Goal: Task Accomplishment & Management: Complete application form

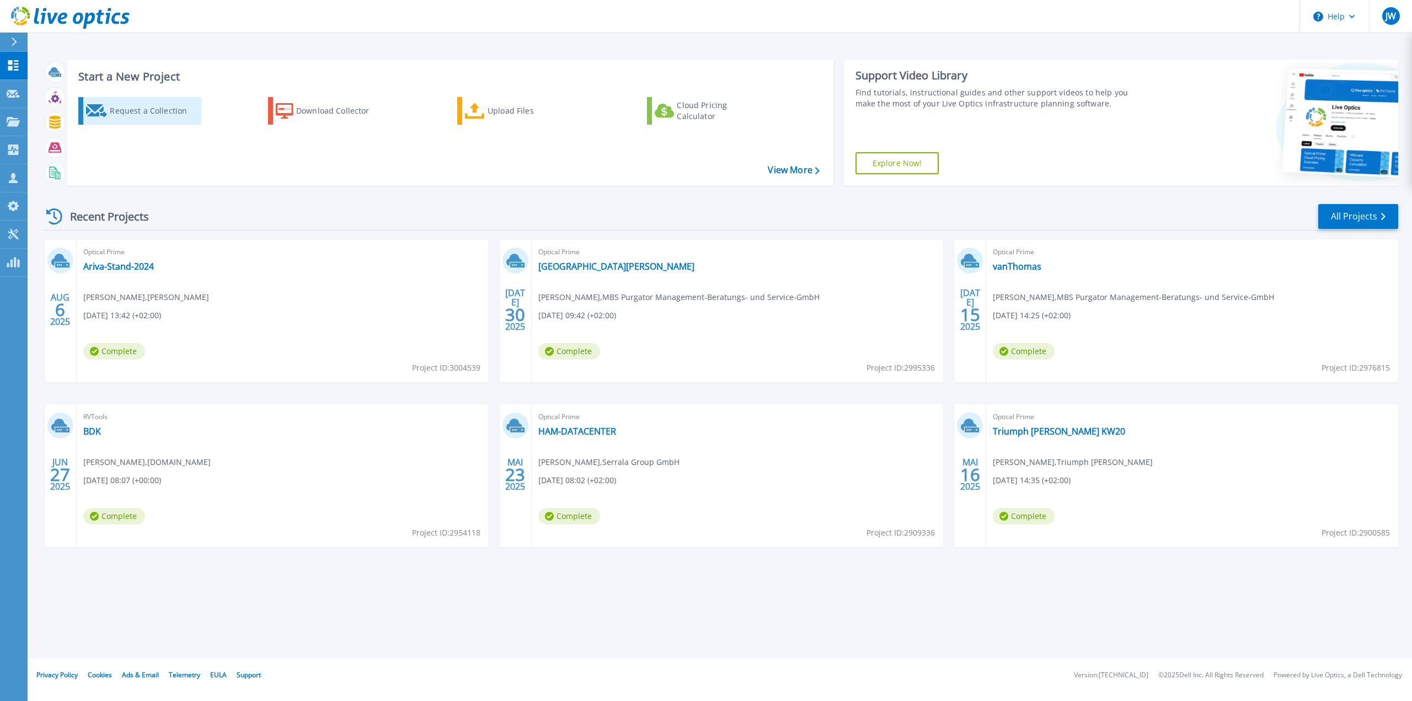
click at [142, 109] on div "Request a Collection" at bounding box center [154, 111] width 88 height 22
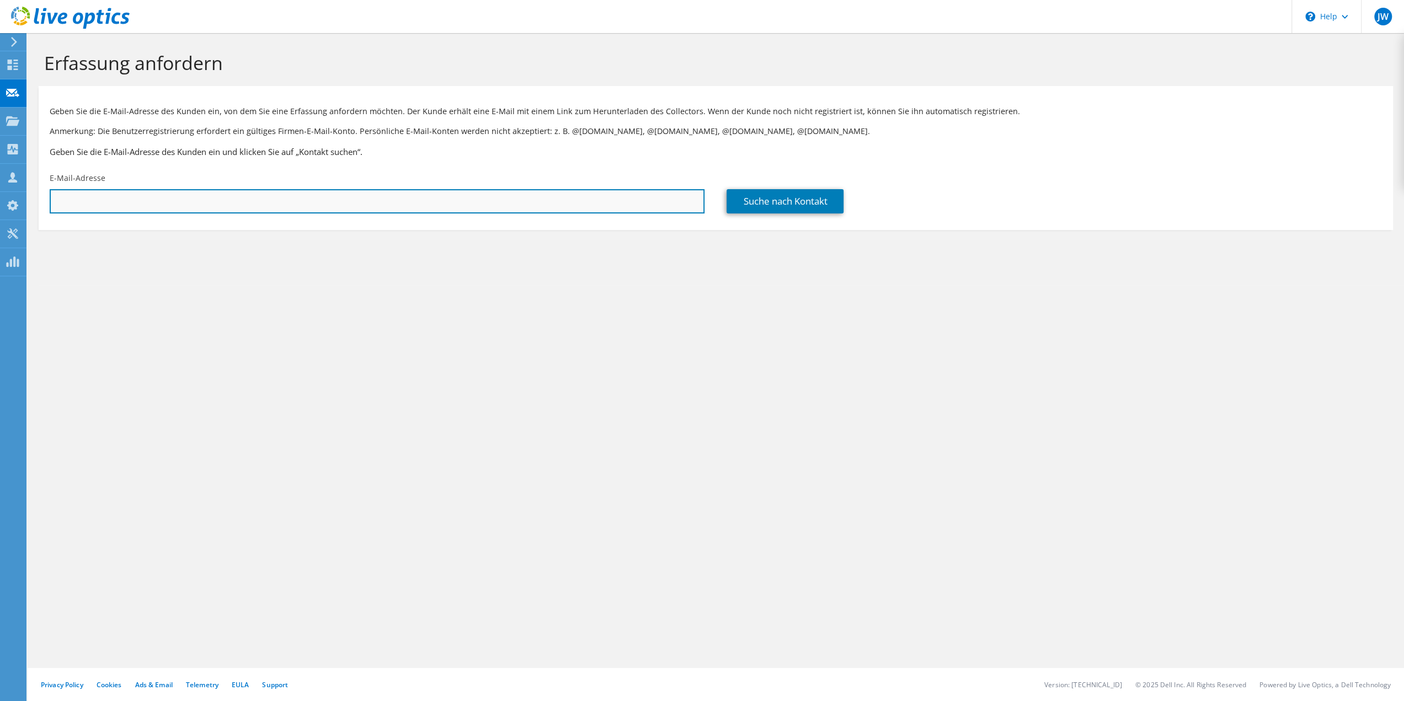
click at [128, 209] on input "text" at bounding box center [377, 201] width 655 height 24
paste input "[EMAIL_ADDRESS][DOMAIN_NAME]"
type input "[EMAIL_ADDRESS][DOMAIN_NAME]"
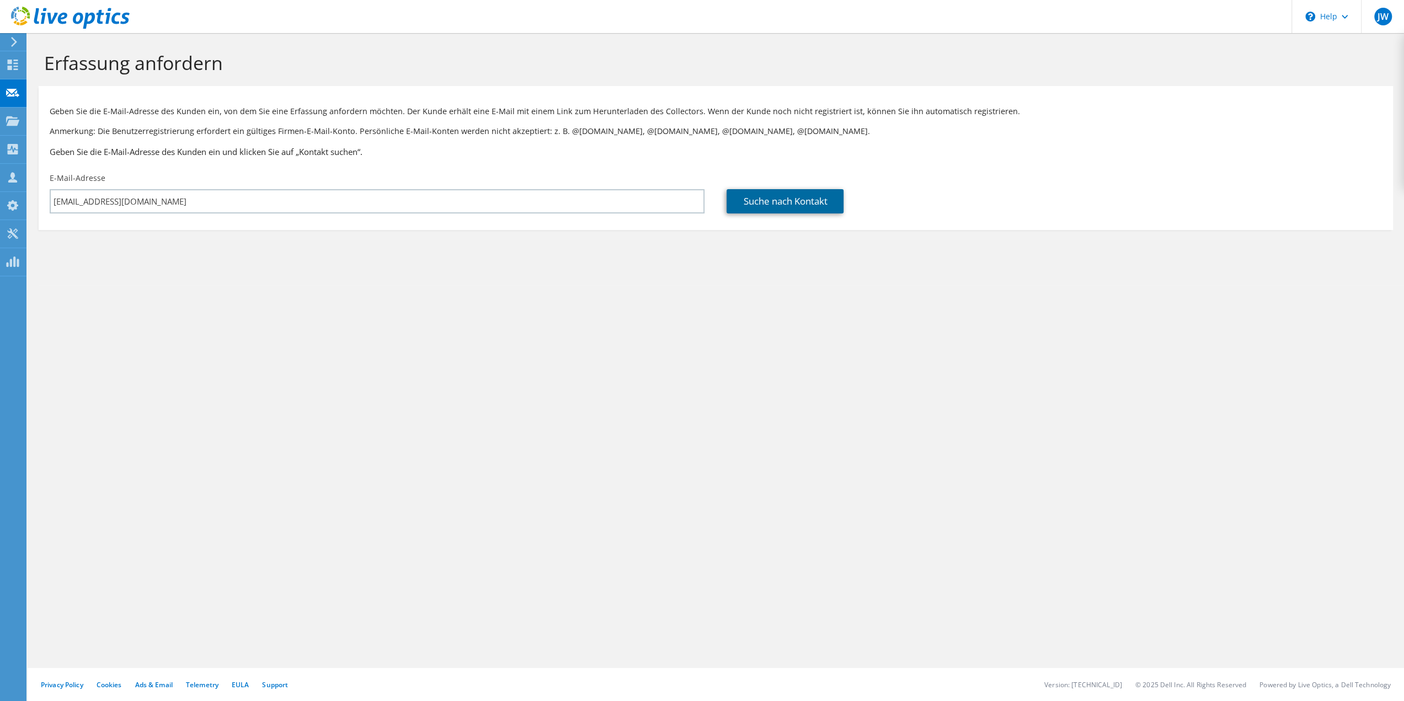
click at [789, 207] on link "Suche nach Kontakt" at bounding box center [785, 201] width 117 height 24
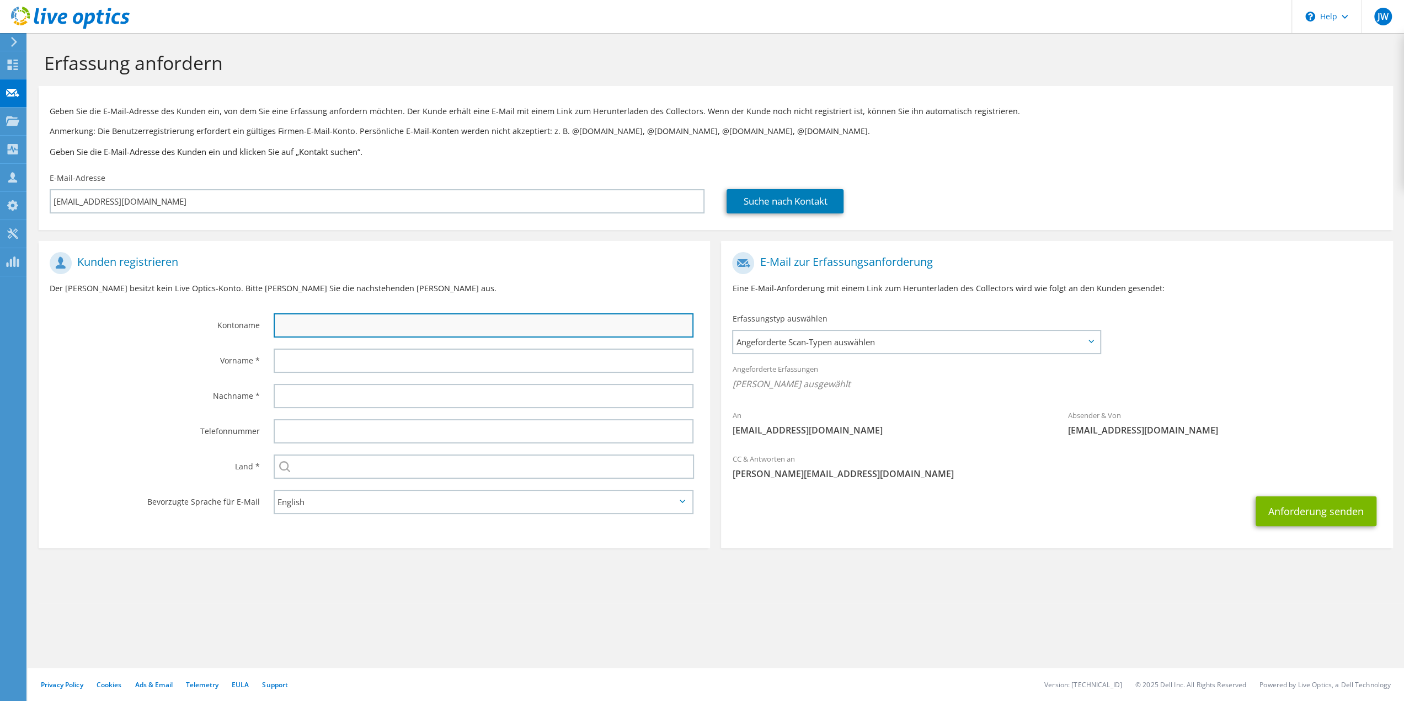
click at [377, 327] on input "text" at bounding box center [484, 325] width 420 height 24
paste input "vadim.bulst@aerologic.aero"
type input "vadim bulst aerologic"
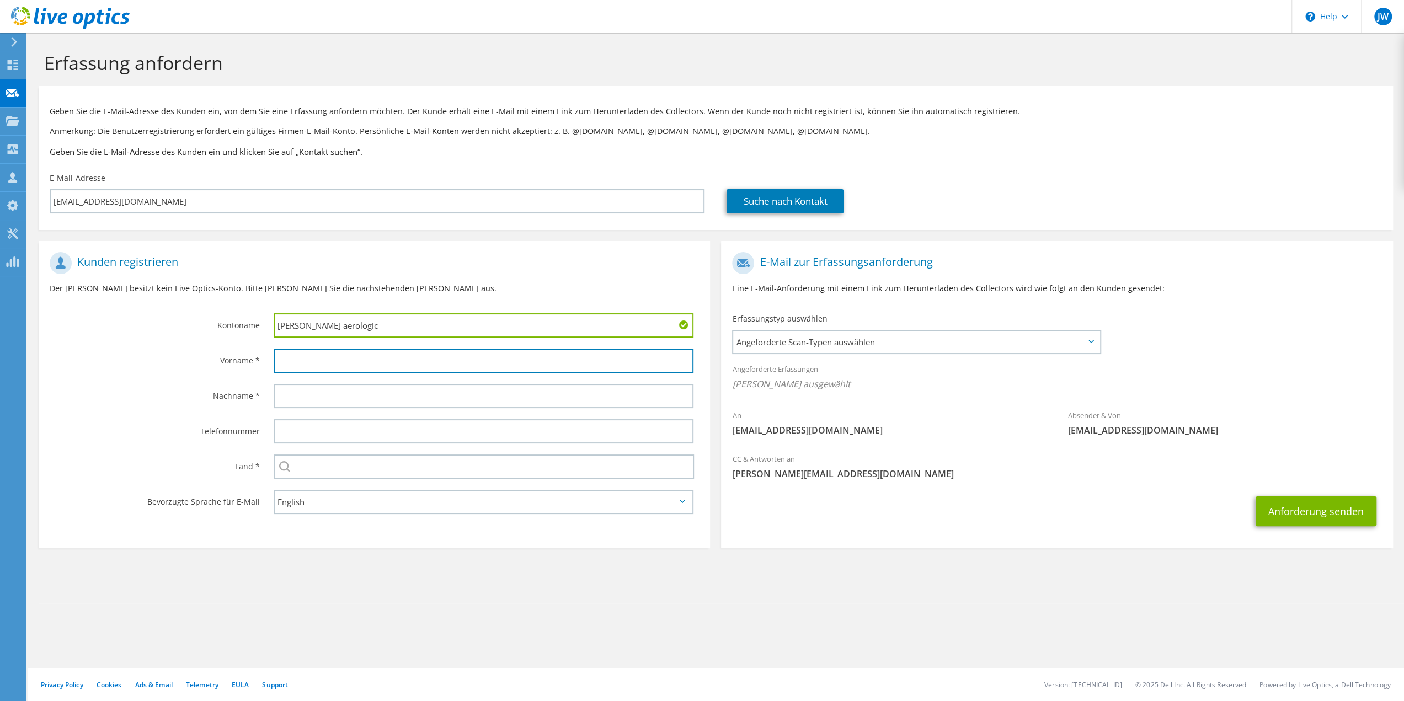
paste input "vadim.bulst@aerologic.aero"
type input "Vadim"
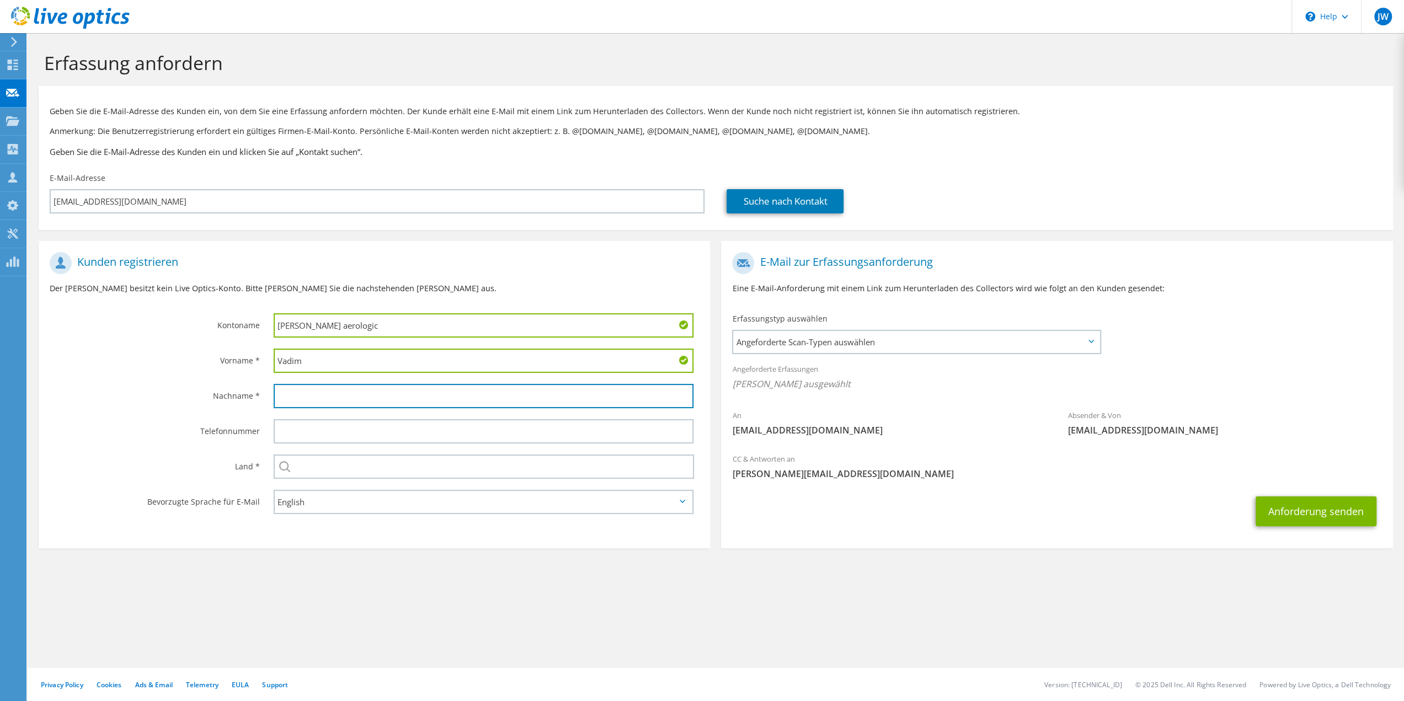
paste input "vadim.bulst@aerologic.aero"
type input "Bulst"
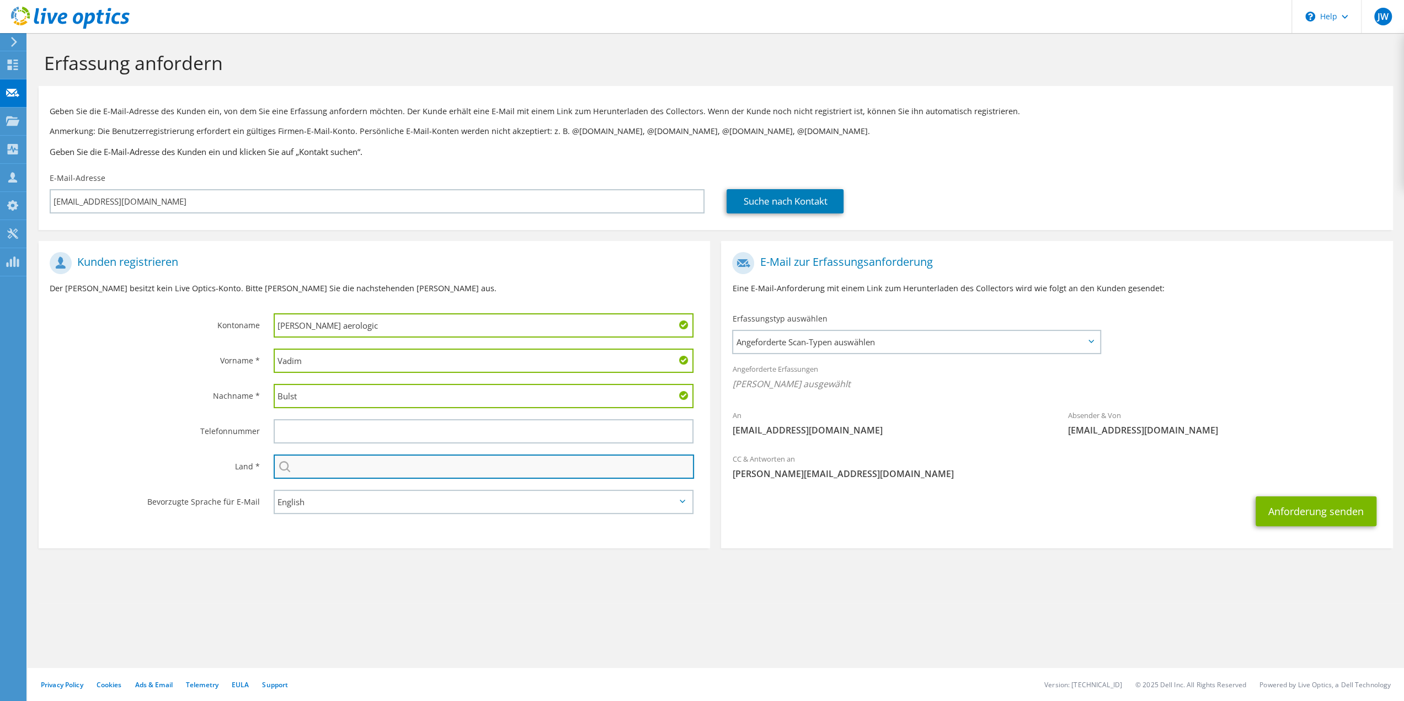
click at [328, 468] on input "text" at bounding box center [484, 467] width 421 height 24
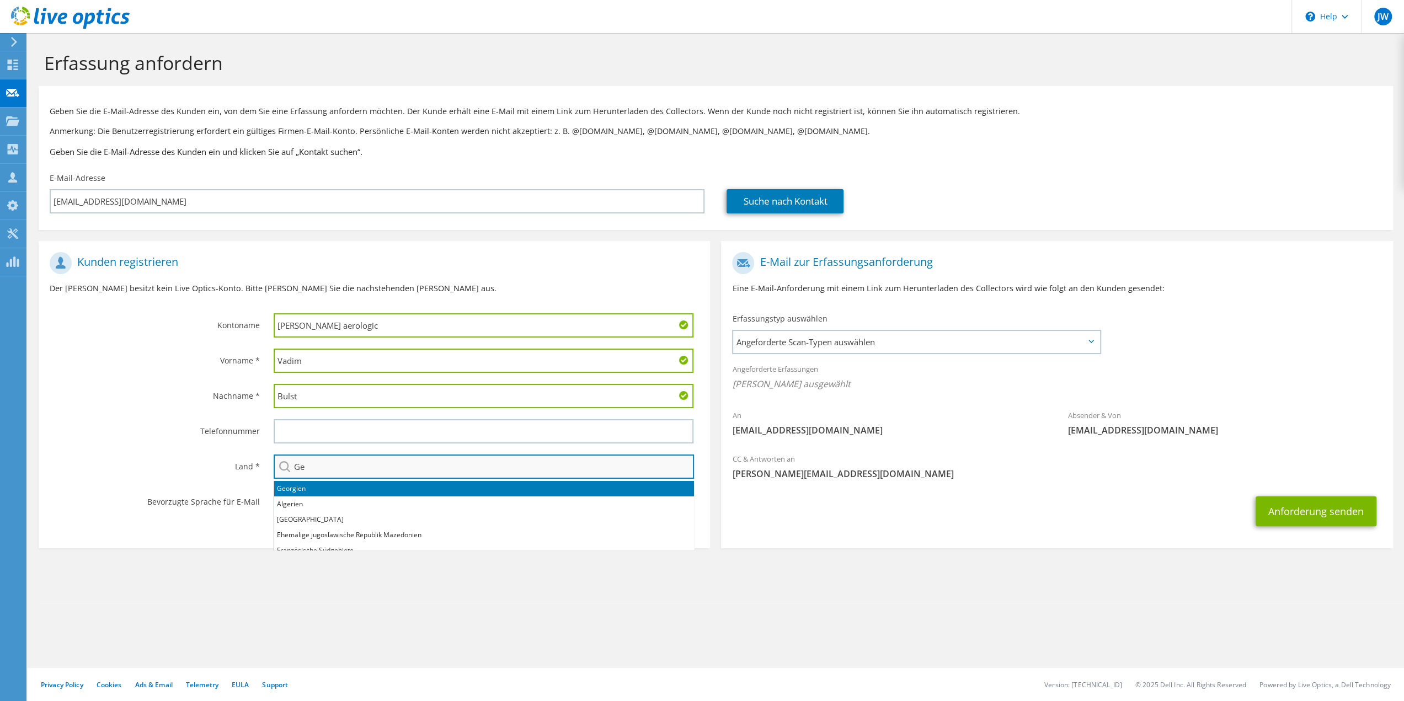
type input "G"
click at [299, 492] on li "[GEOGRAPHIC_DATA]" at bounding box center [484, 488] width 420 height 15
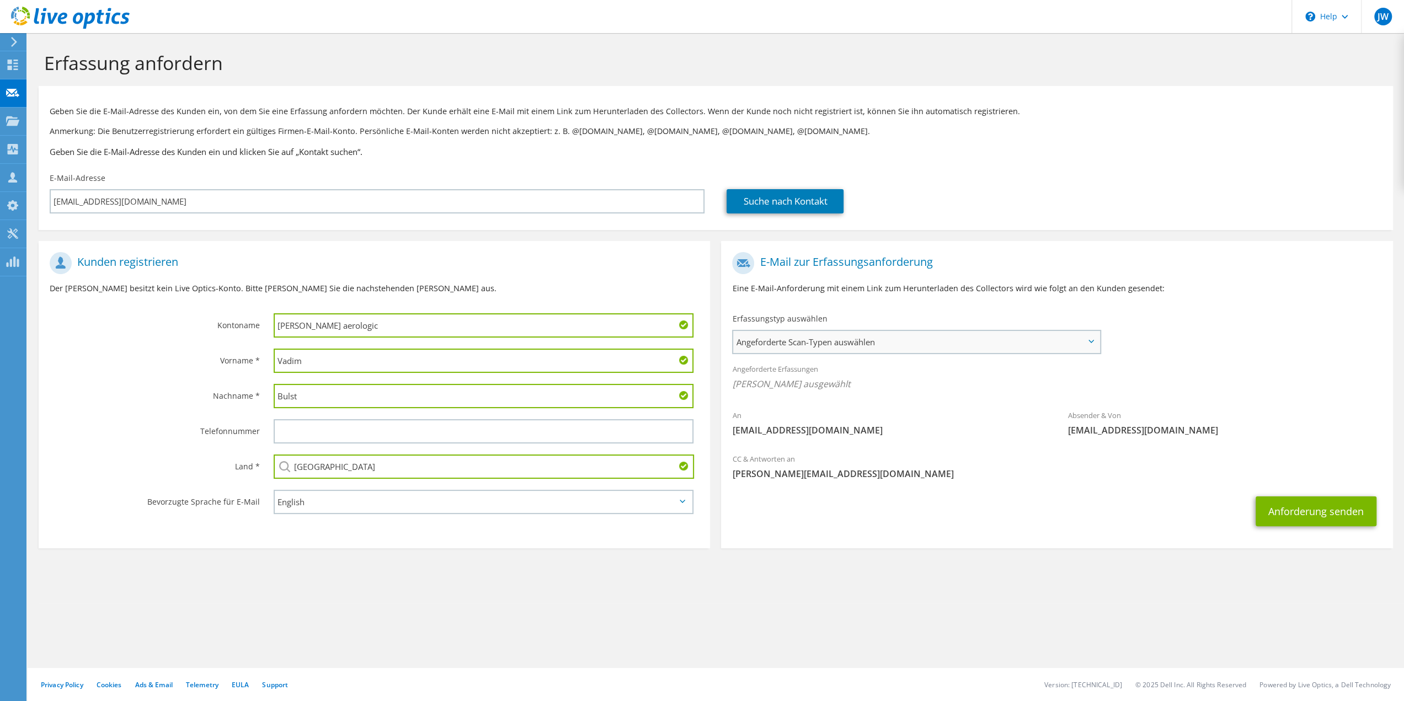
type input "[GEOGRAPHIC_DATA]"
click at [843, 347] on span "Angeforderte Scan-Typen auswählen" at bounding box center [916, 342] width 366 height 22
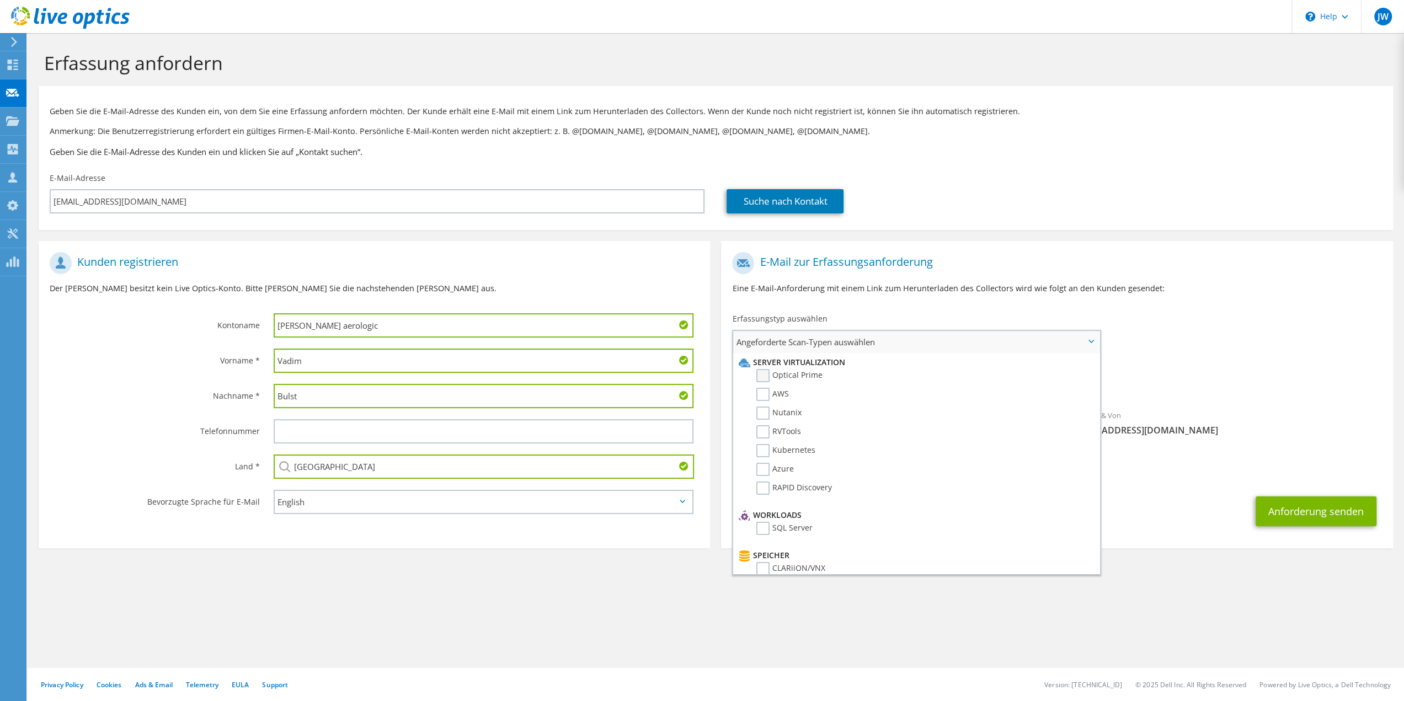
click at [800, 376] on label "Optical Prime" at bounding box center [789, 375] width 66 height 13
click at [0, 0] on input "Optical Prime" at bounding box center [0, 0] width 0 height 0
click at [1196, 505] on div "Anforderung senden" at bounding box center [1056, 514] width 671 height 41
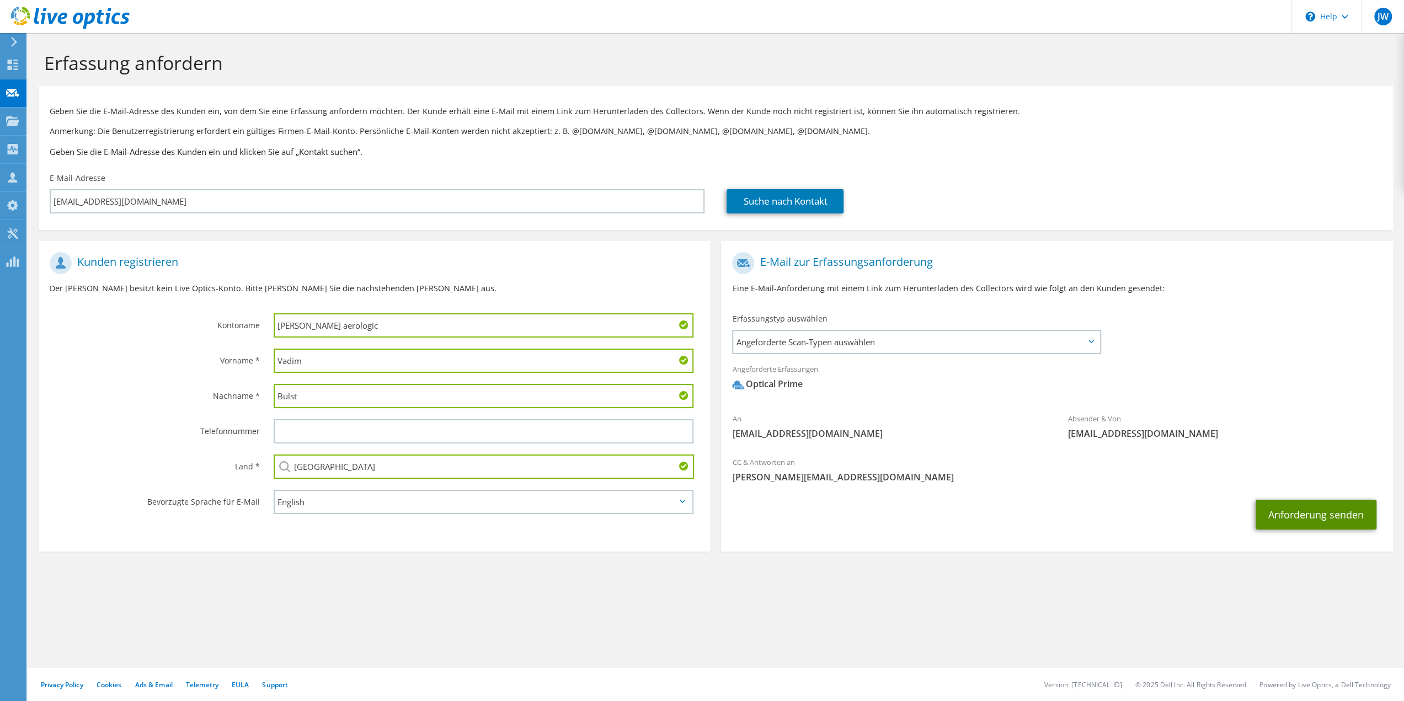
click at [1302, 510] on button "Anforderung senden" at bounding box center [1316, 515] width 121 height 30
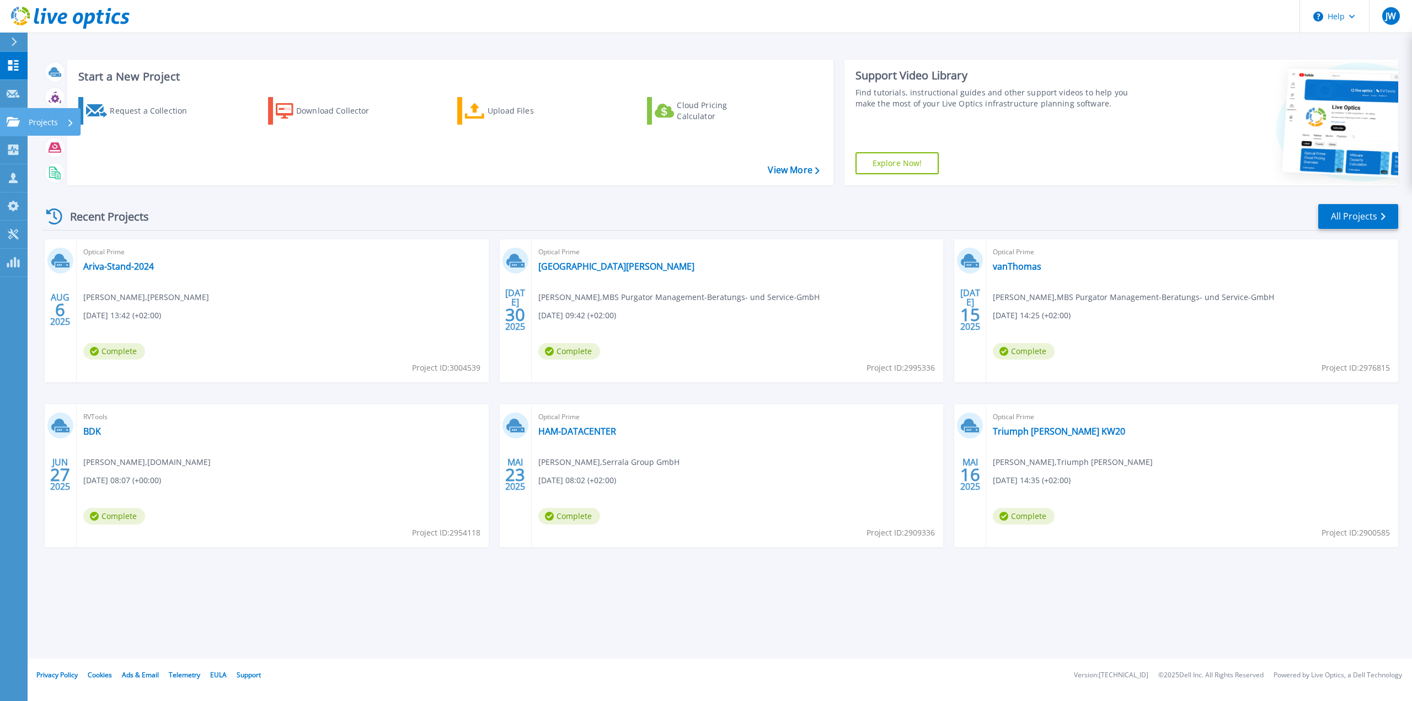
click at [6, 127] on link "Projects Projects" at bounding box center [14, 122] width 28 height 28
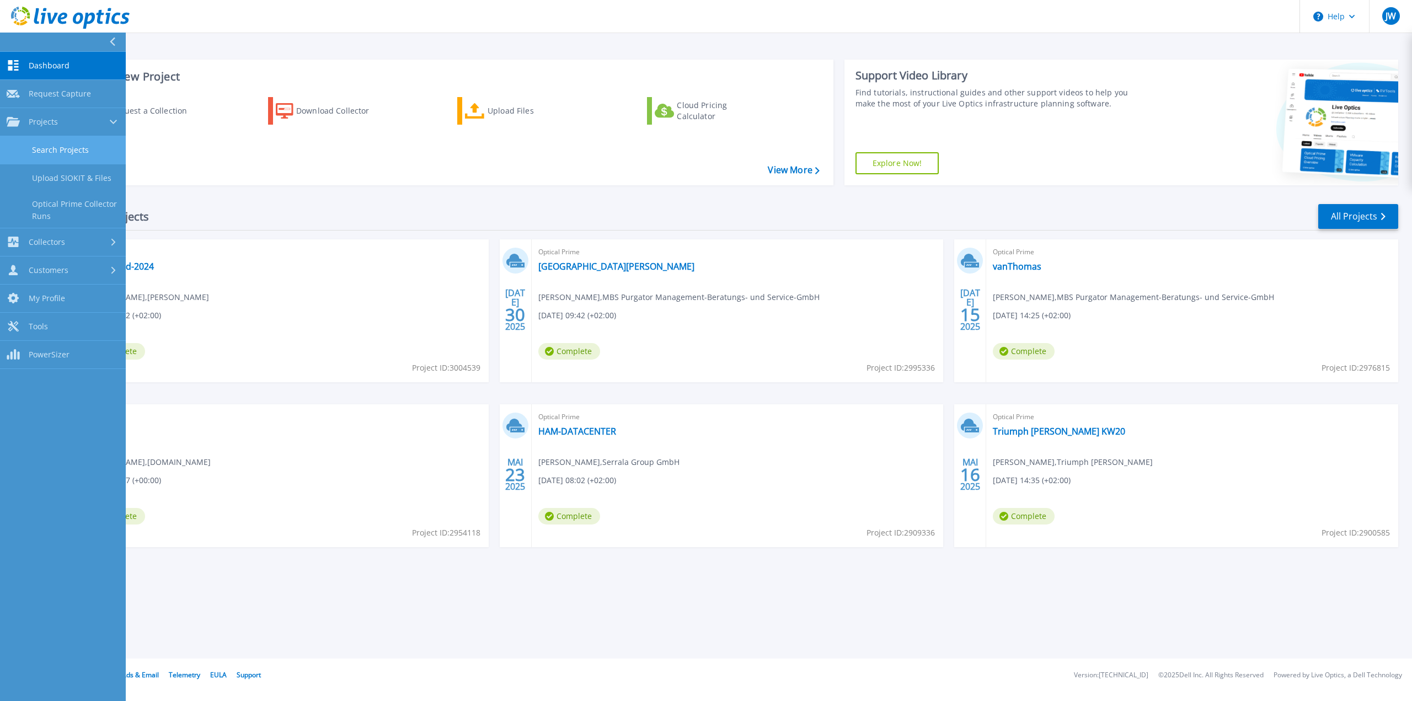
click at [62, 141] on link "Search Projects" at bounding box center [63, 150] width 126 height 28
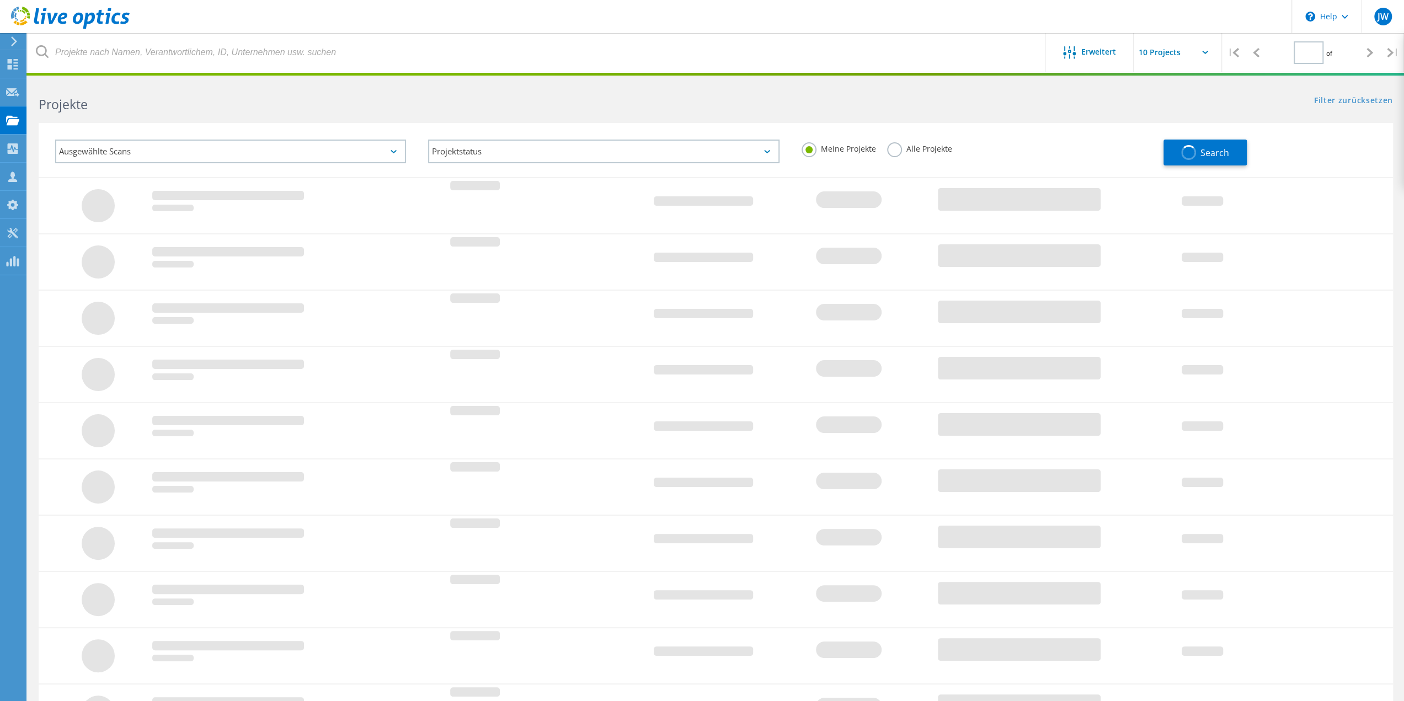
type input "1"
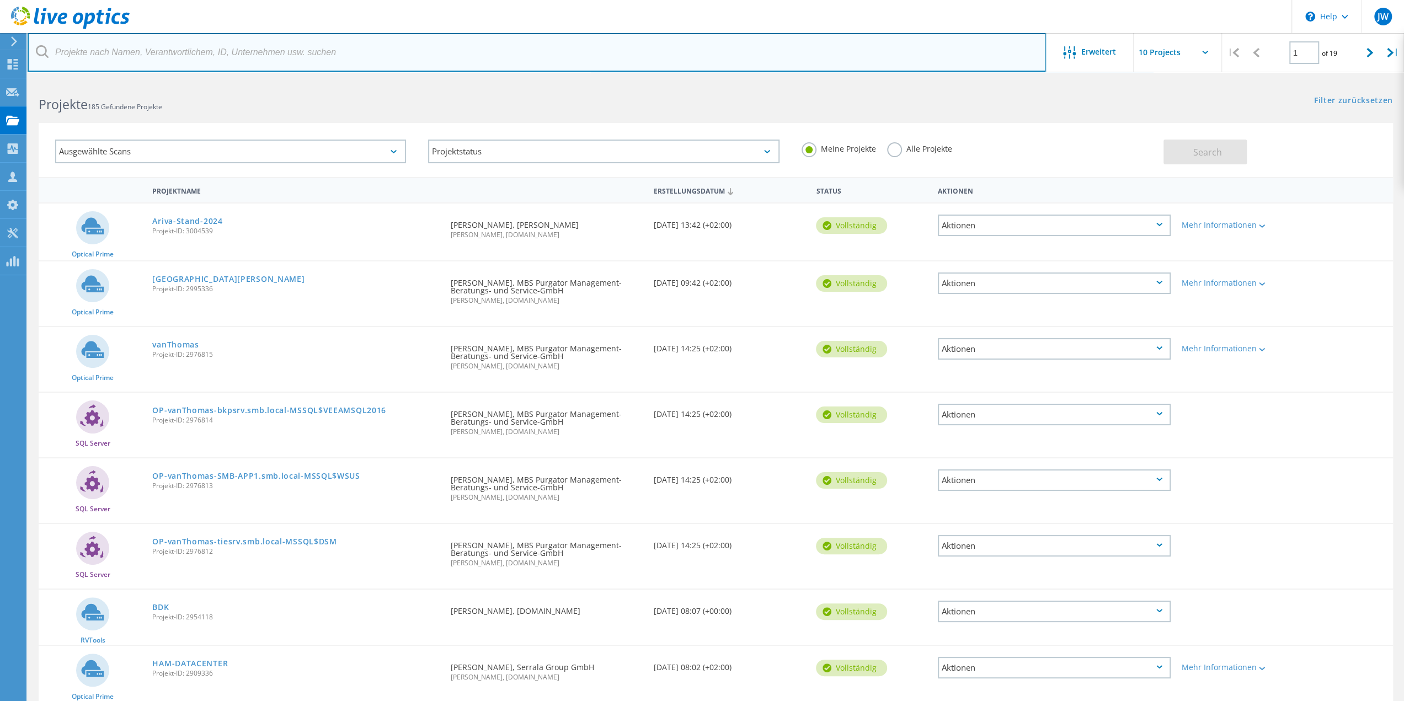
click at [120, 48] on input "text" at bounding box center [537, 52] width 1018 height 39
type input "dessau"
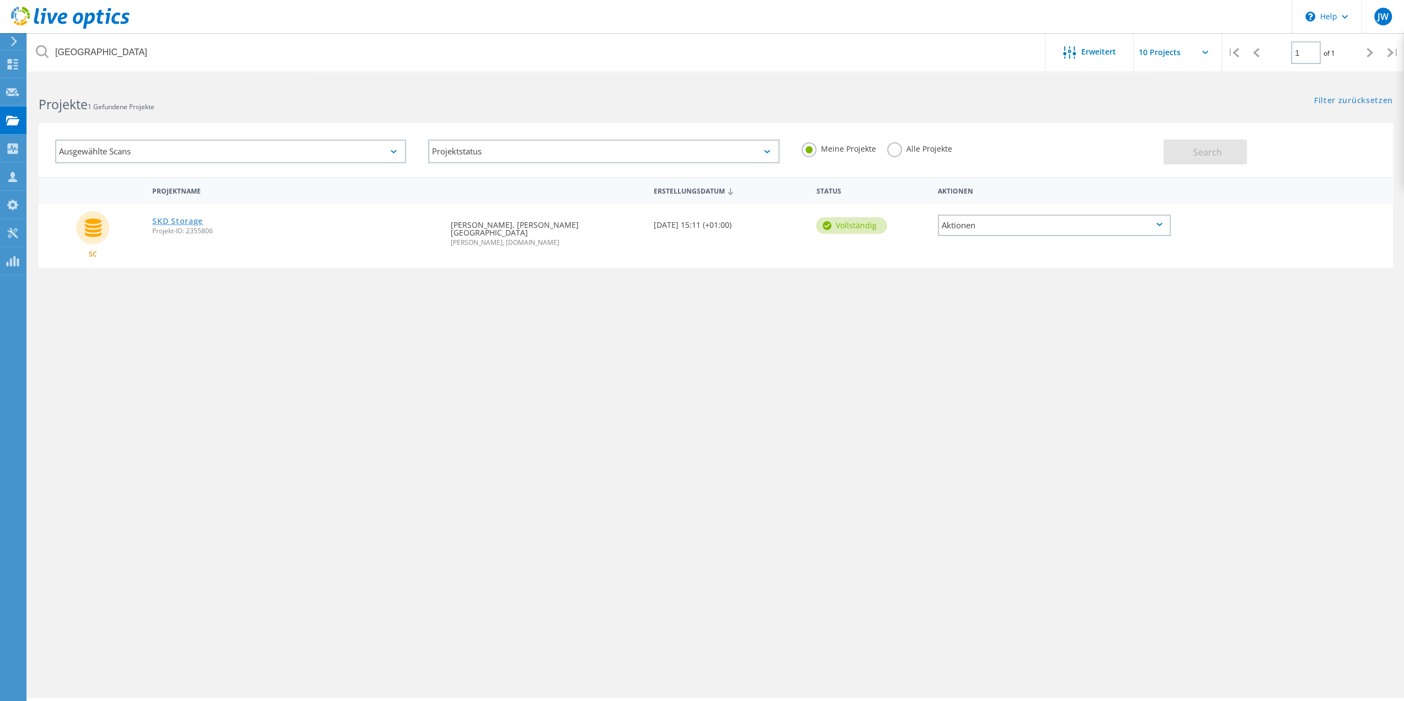
click at [168, 223] on link "SKD Storage" at bounding box center [177, 221] width 51 height 8
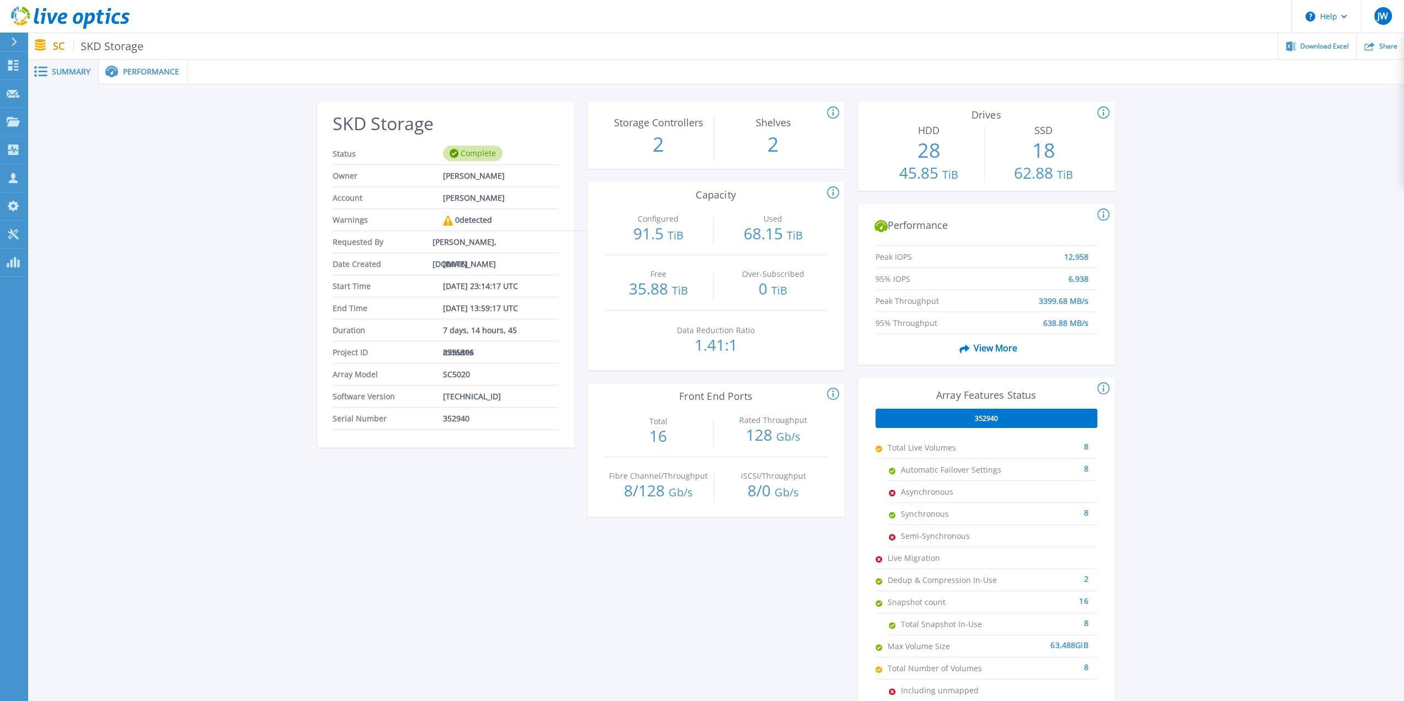
click at [660, 150] on p "2" at bounding box center [658, 144] width 106 height 29
click at [985, 344] on span "View More" at bounding box center [986, 348] width 62 height 21
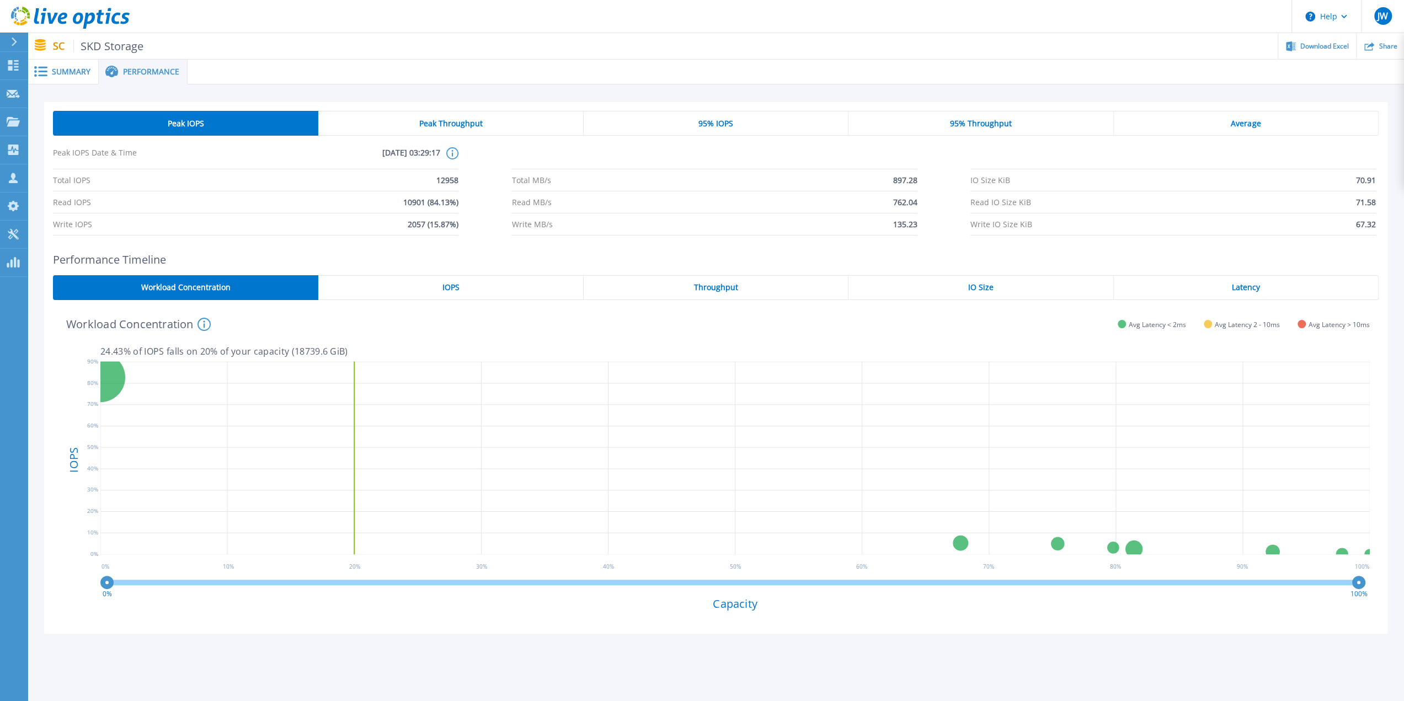
click at [1217, 118] on div "Average" at bounding box center [1246, 123] width 265 height 25
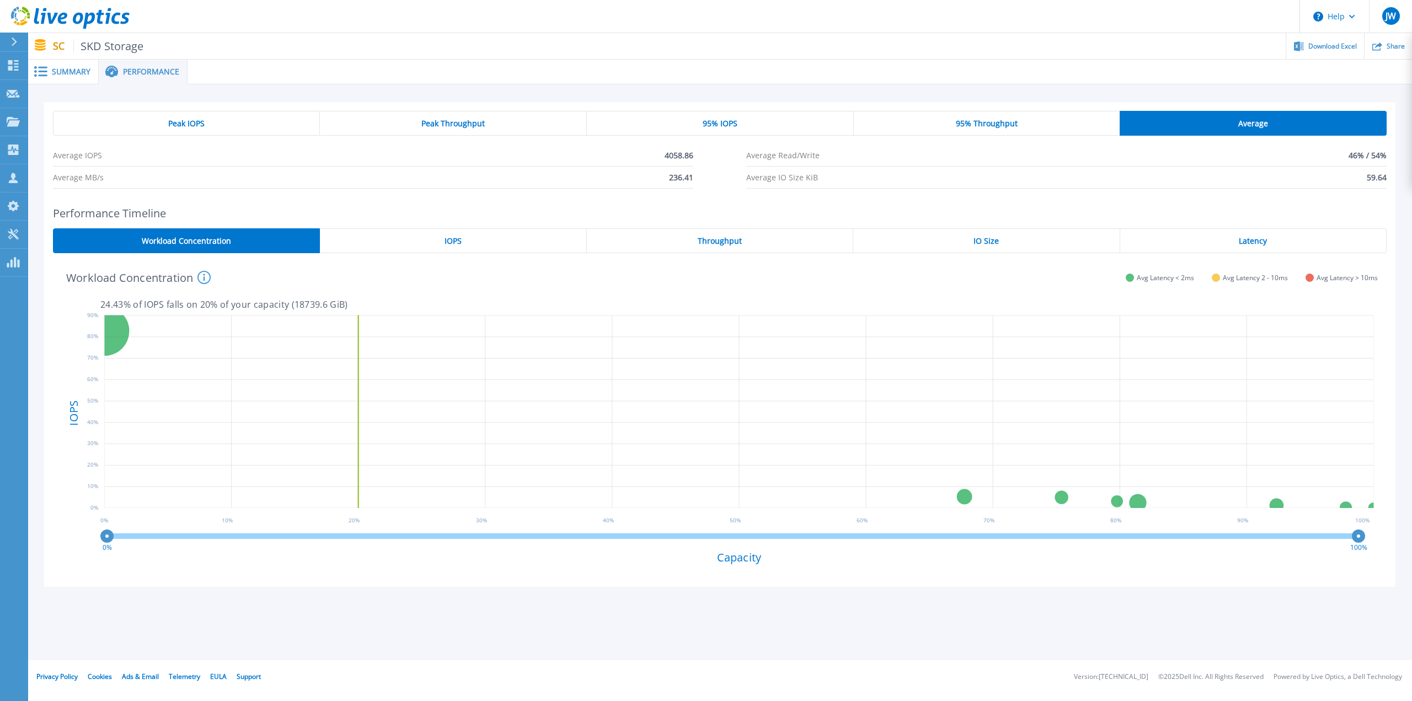
click at [1027, 114] on div "95% Throughput" at bounding box center [987, 123] width 266 height 25
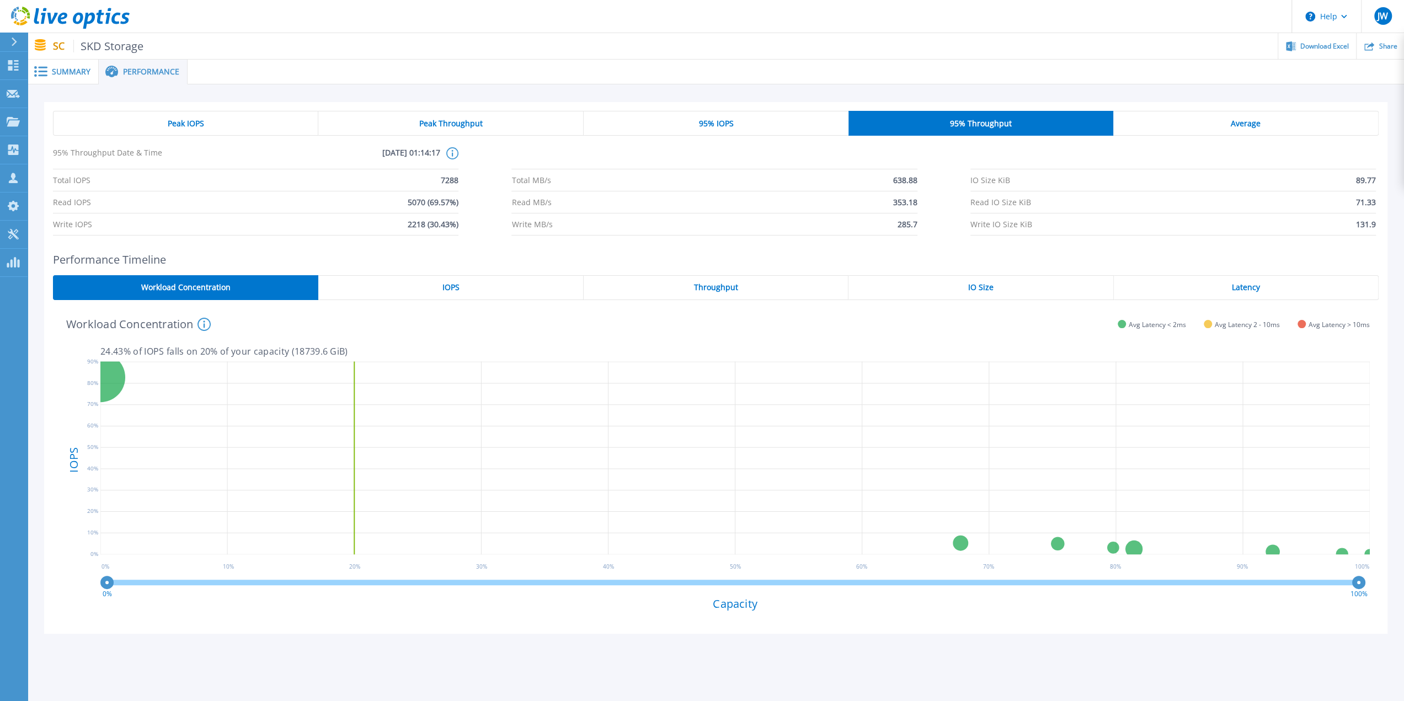
click at [695, 114] on div "95% IOPS" at bounding box center [716, 123] width 265 height 25
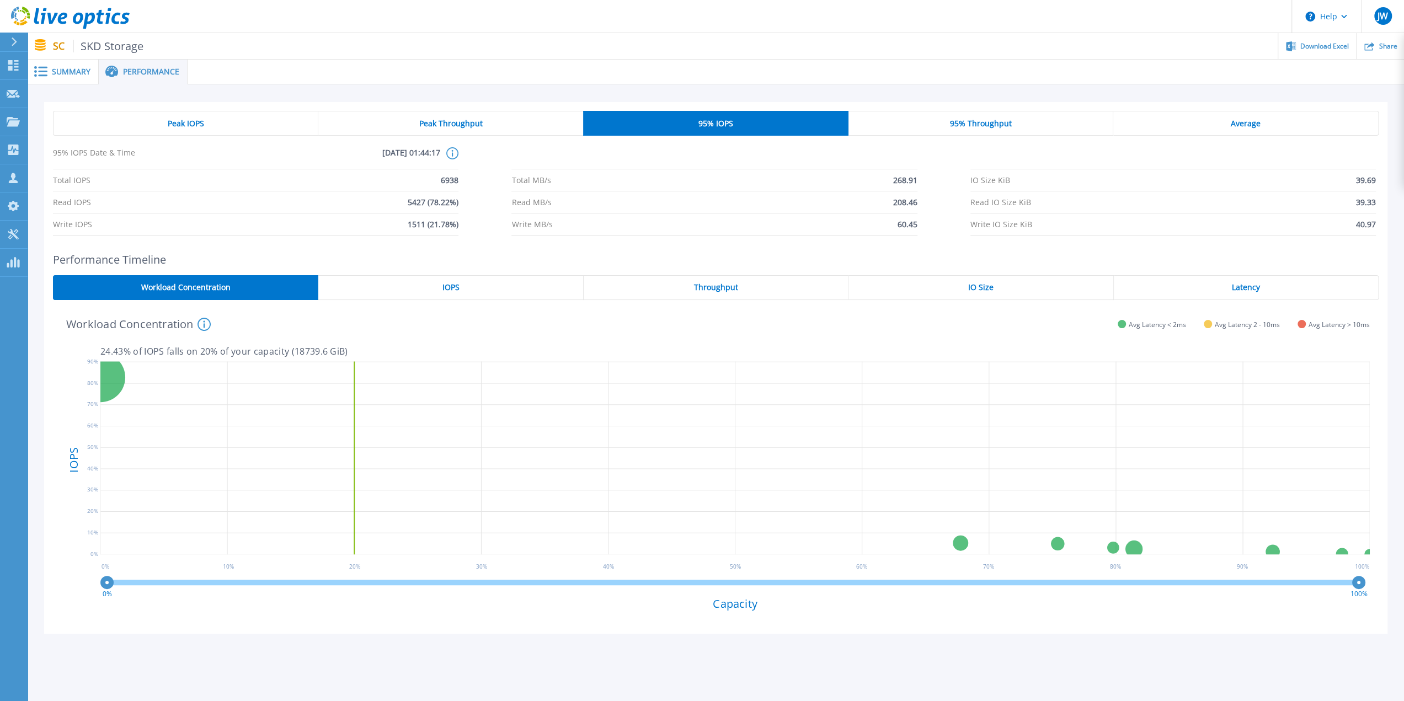
click at [44, 64] on div "Summary" at bounding box center [63, 72] width 71 height 25
